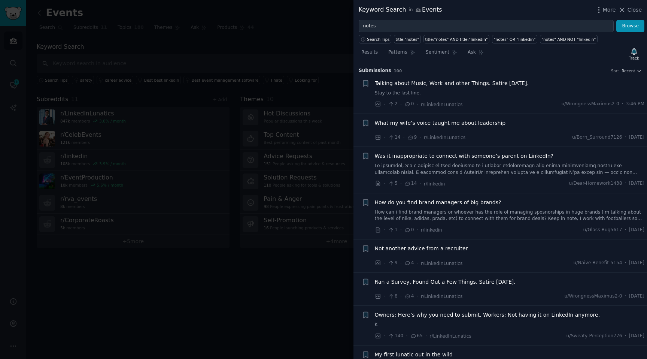
click at [194, 95] on div at bounding box center [323, 179] width 647 height 359
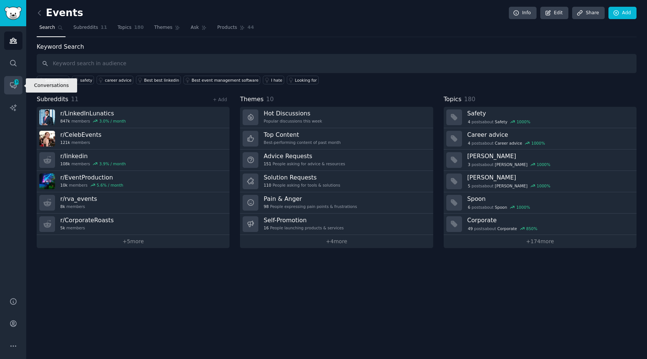
click at [14, 85] on icon "Sidebar" at bounding box center [16, 82] width 7 height 7
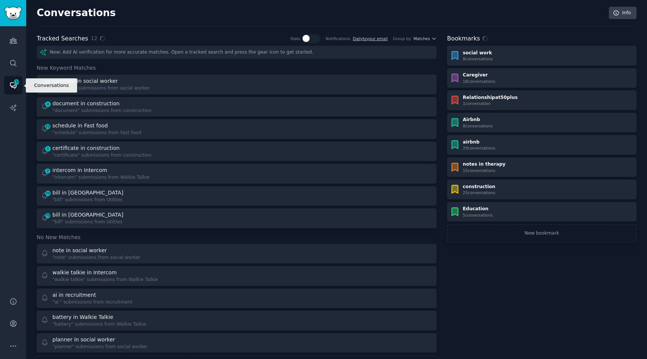
click at [15, 85] on icon "Sidebar" at bounding box center [16, 82] width 7 height 7
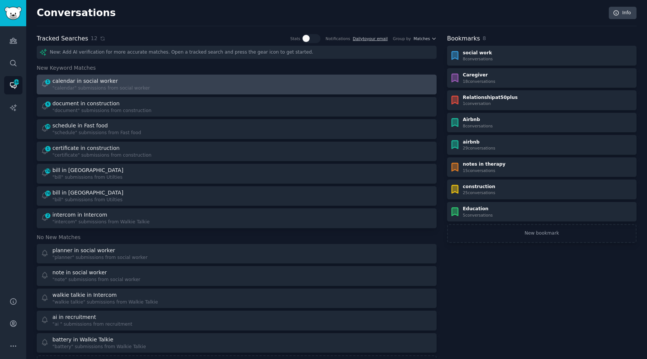
click at [92, 81] on div "calendar in social worker" at bounding box center [85, 81] width 66 height 8
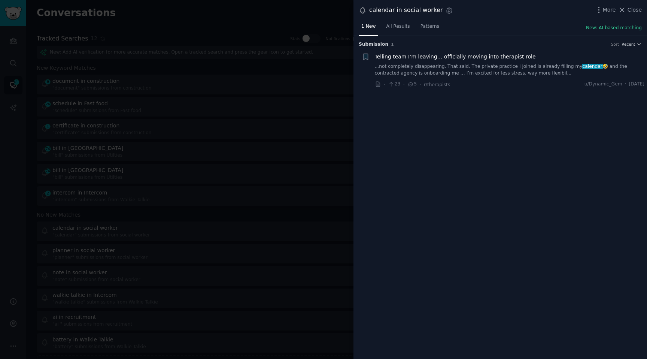
click at [251, 145] on div at bounding box center [323, 179] width 647 height 359
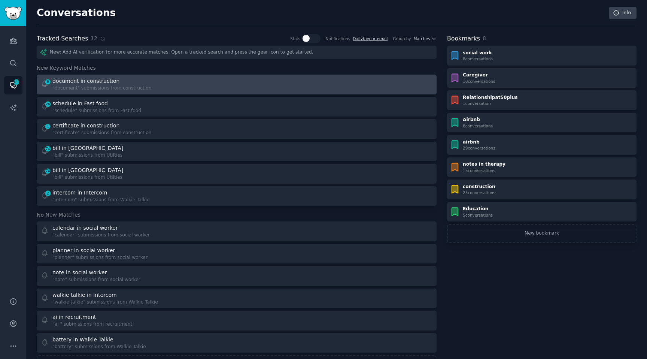
click at [71, 87] on div ""document" submissions from construction" at bounding box center [101, 88] width 99 height 7
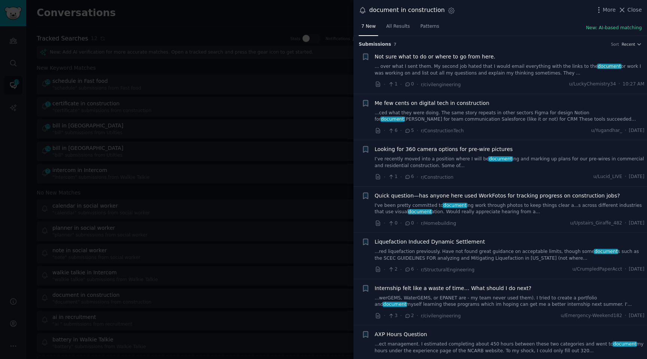
click at [332, 182] on div at bounding box center [323, 179] width 647 height 359
